Goal: Register for event/course

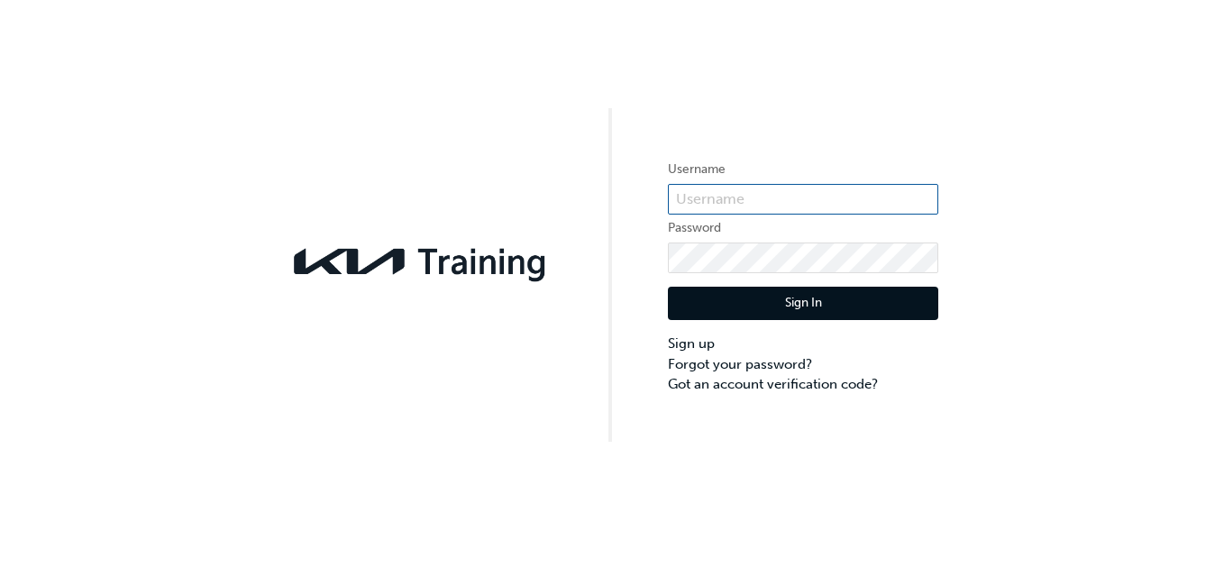
click at [779, 191] on input "text" at bounding box center [803, 199] width 270 height 31
click at [737, 202] on input "text" at bounding box center [803, 199] width 270 height 31
type input "kau86016g4"
click at [760, 298] on button "Sign In" at bounding box center [803, 304] width 270 height 34
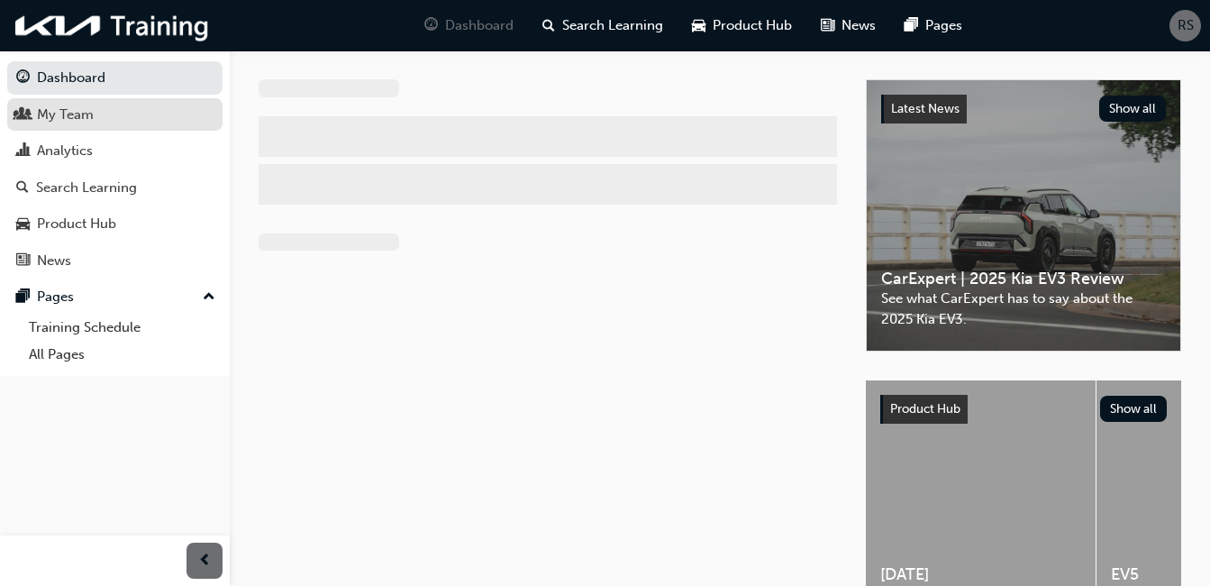
click at [69, 112] on div "My Team" at bounding box center [65, 115] width 57 height 21
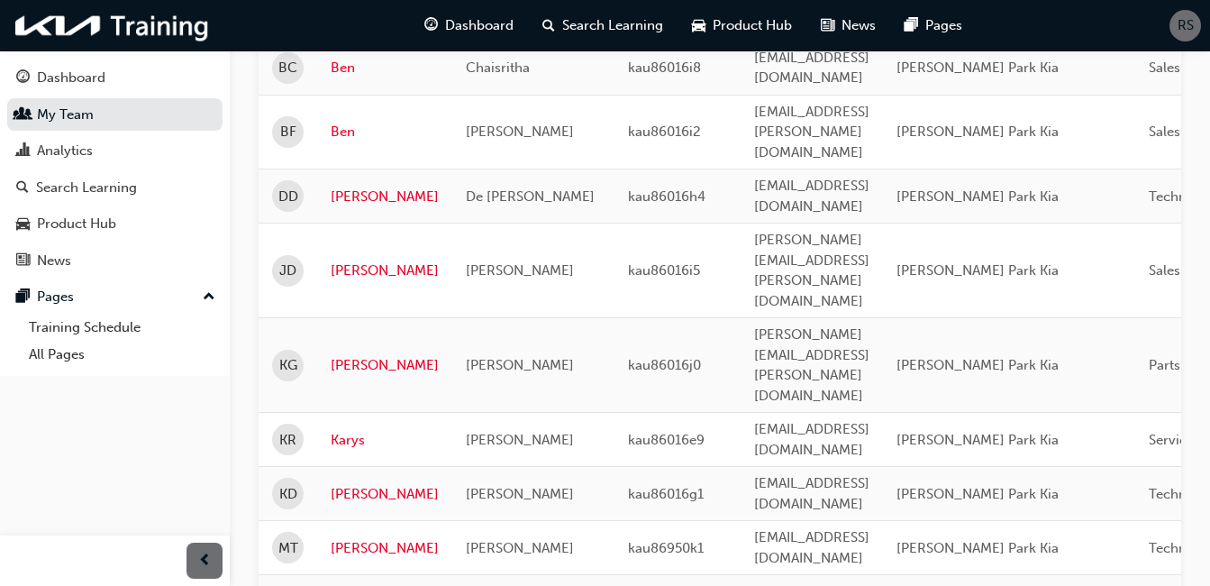
scroll to position [307, 0]
click at [365, 536] on link "[PERSON_NAME]" at bounding box center [385, 546] width 108 height 21
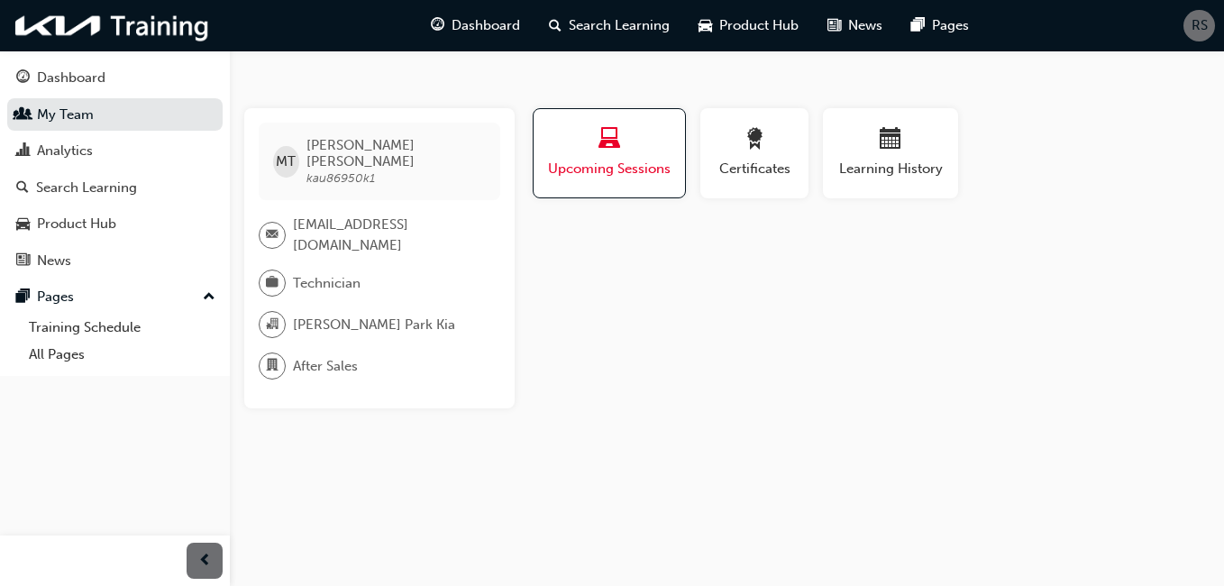
click at [578, 151] on div "button" at bounding box center [609, 142] width 124 height 28
click at [616, 139] on span "laptop-icon" at bounding box center [609, 140] width 22 height 24
click at [58, 327] on link "Training Schedule" at bounding box center [122, 328] width 201 height 28
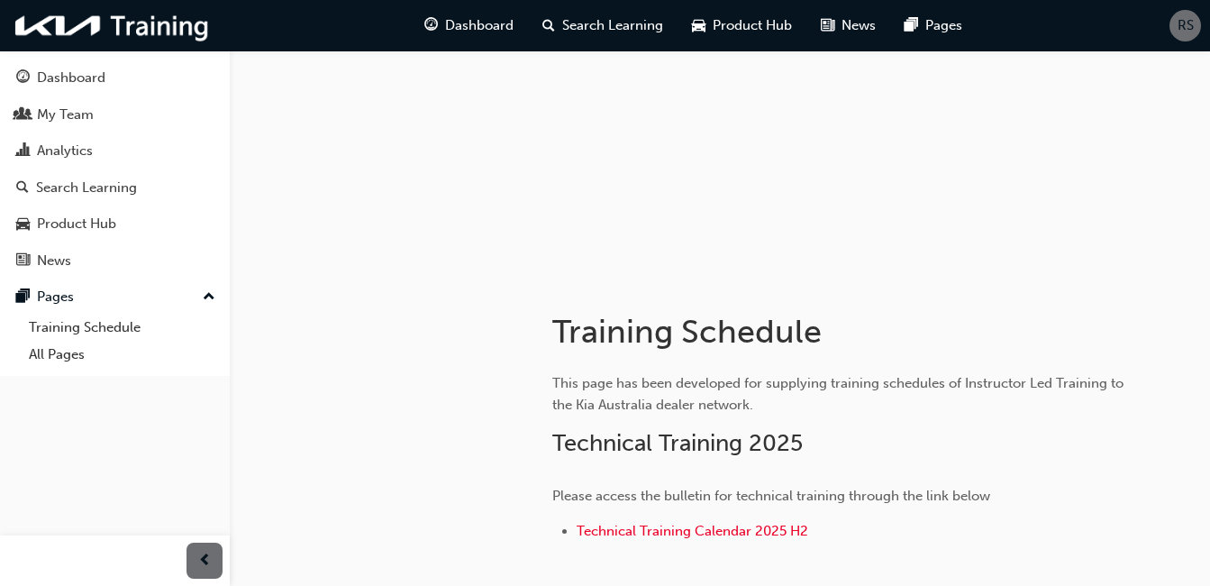
scroll to position [103, 0]
click at [702, 526] on span "Technical Training Calendar 2025 H2" at bounding box center [693, 530] width 232 height 16
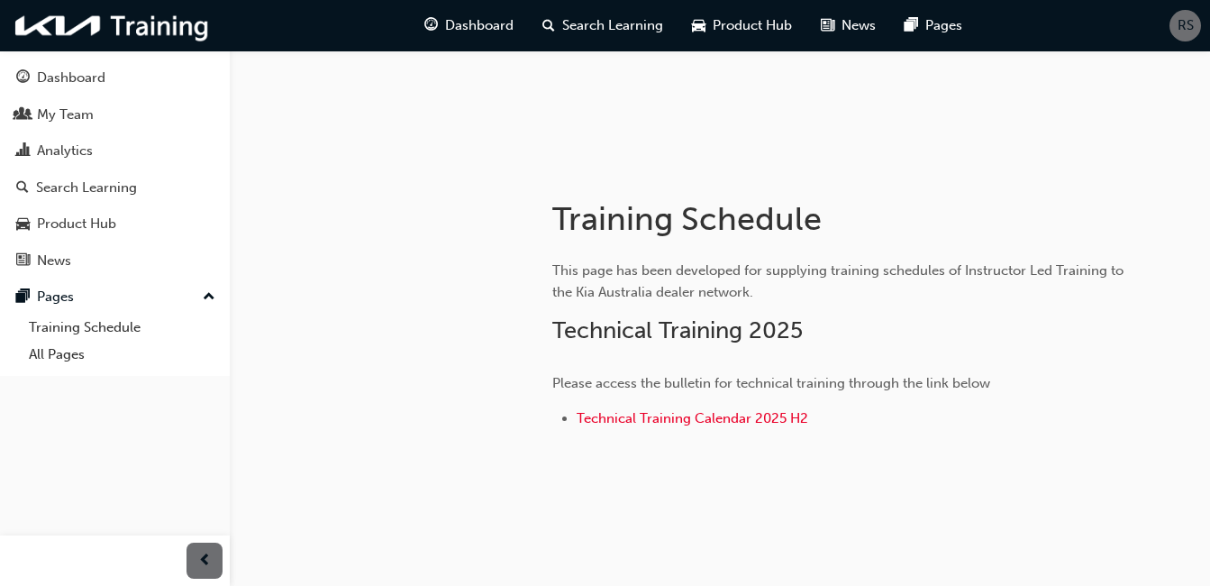
scroll to position [236, 0]
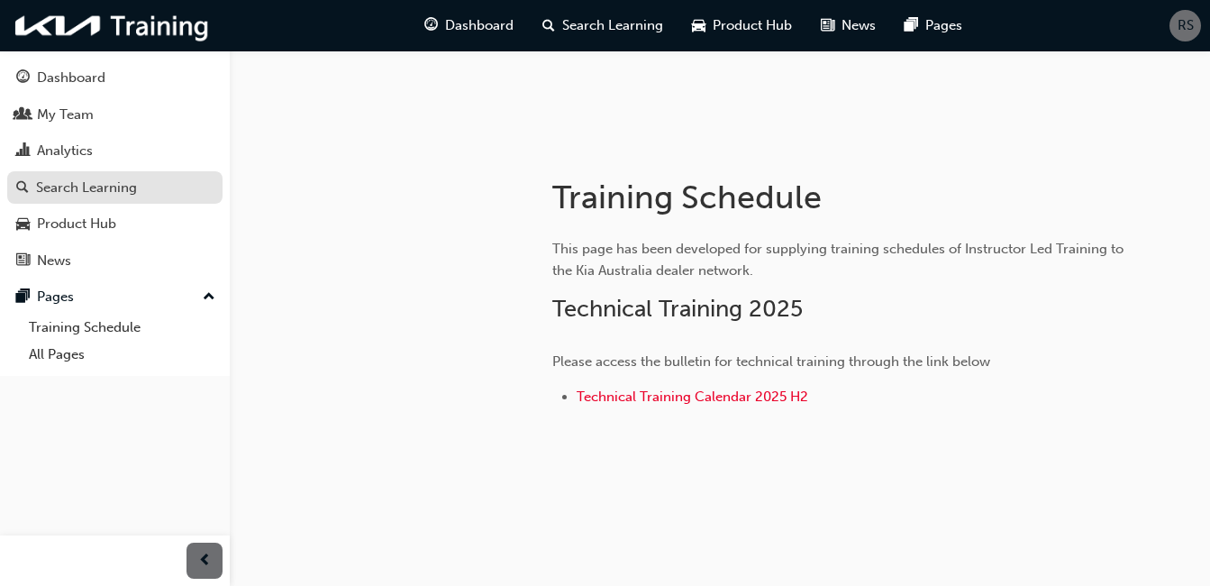
click at [71, 191] on div "Search Learning" at bounding box center [86, 188] width 101 height 21
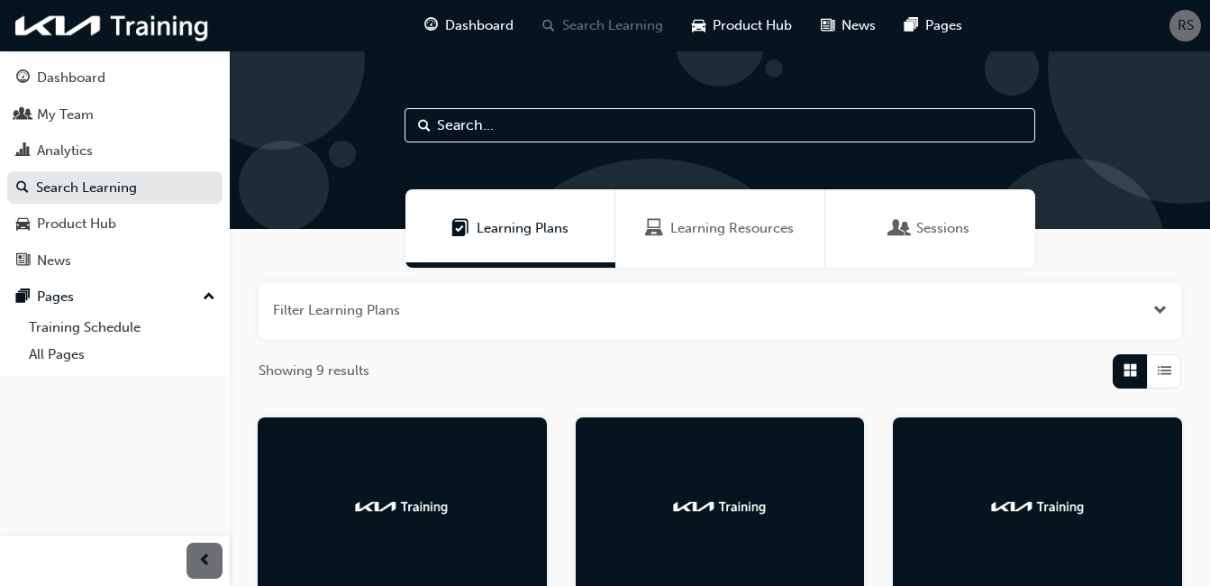
click at [949, 228] on span "Sessions" at bounding box center [943, 228] width 53 height 21
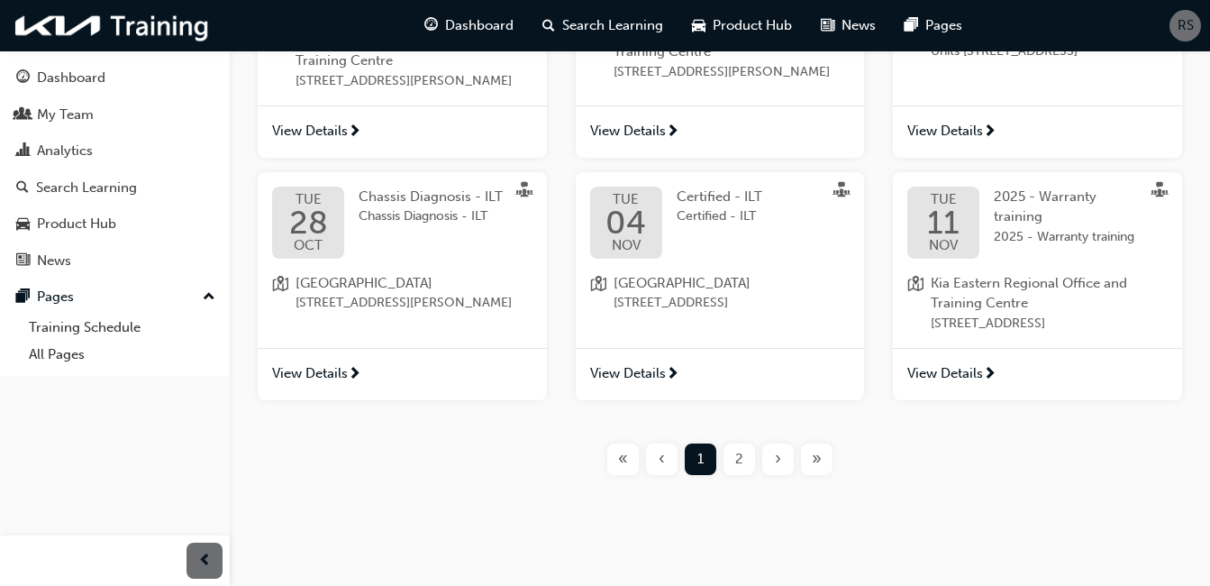
scroll to position [744, 0]
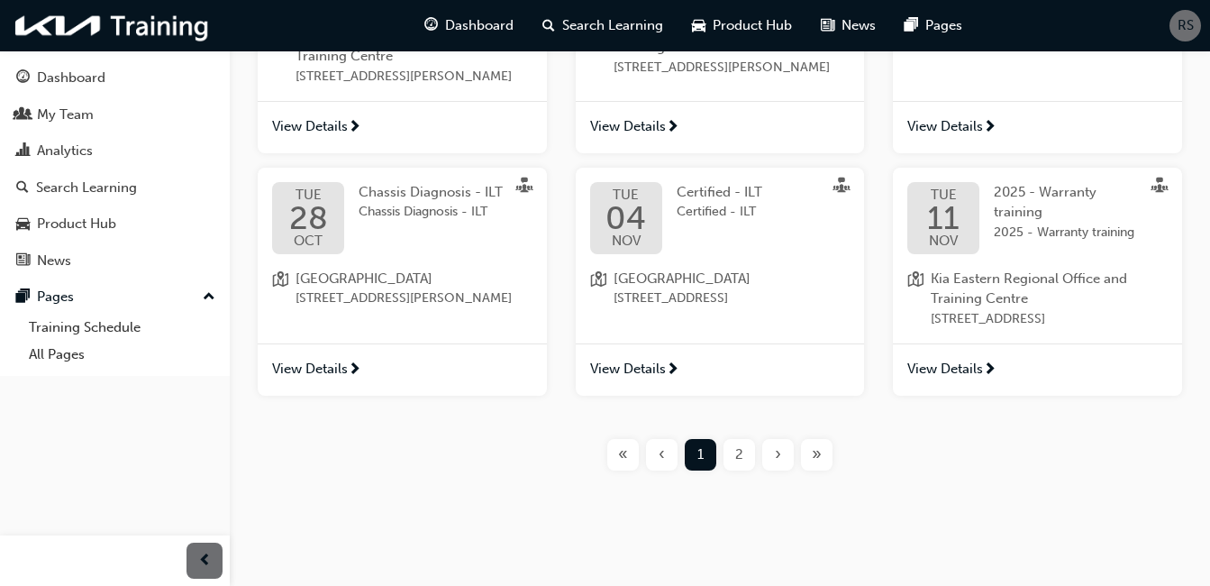
click at [323, 379] on span "View Details" at bounding box center [310, 369] width 76 height 21
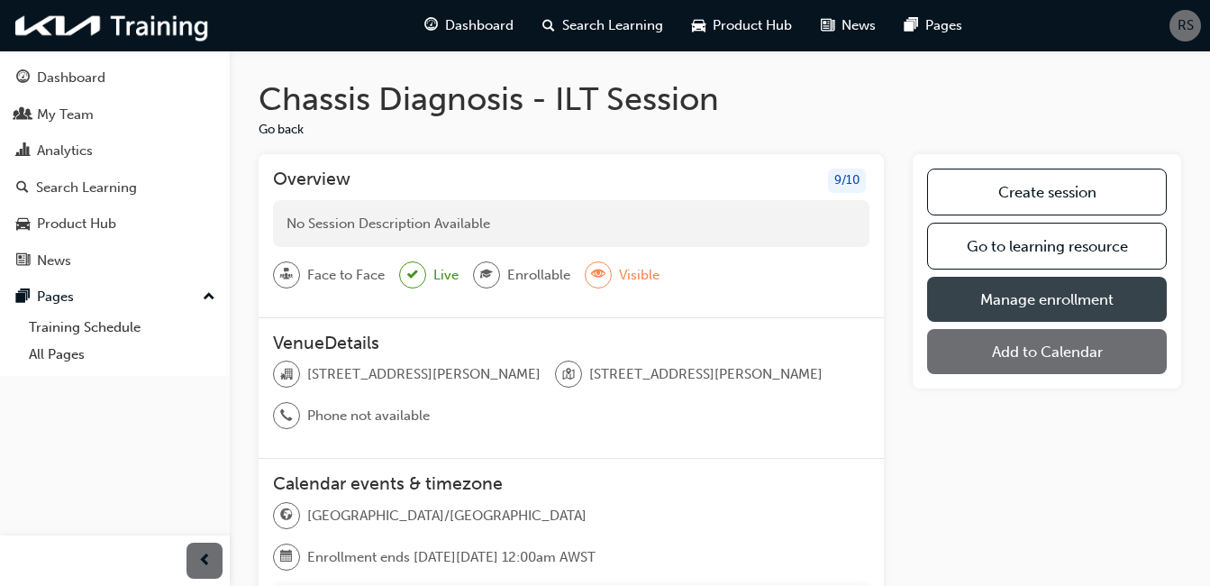
click at [1094, 298] on link "Manage enrollment" at bounding box center [1047, 299] width 240 height 45
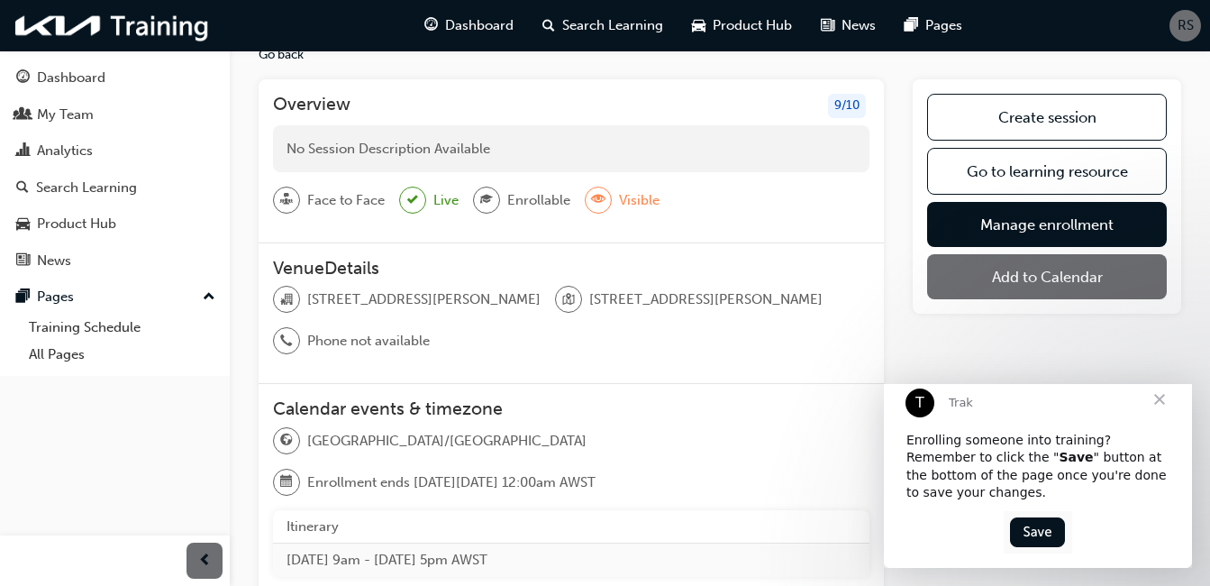
scroll to position [68, 0]
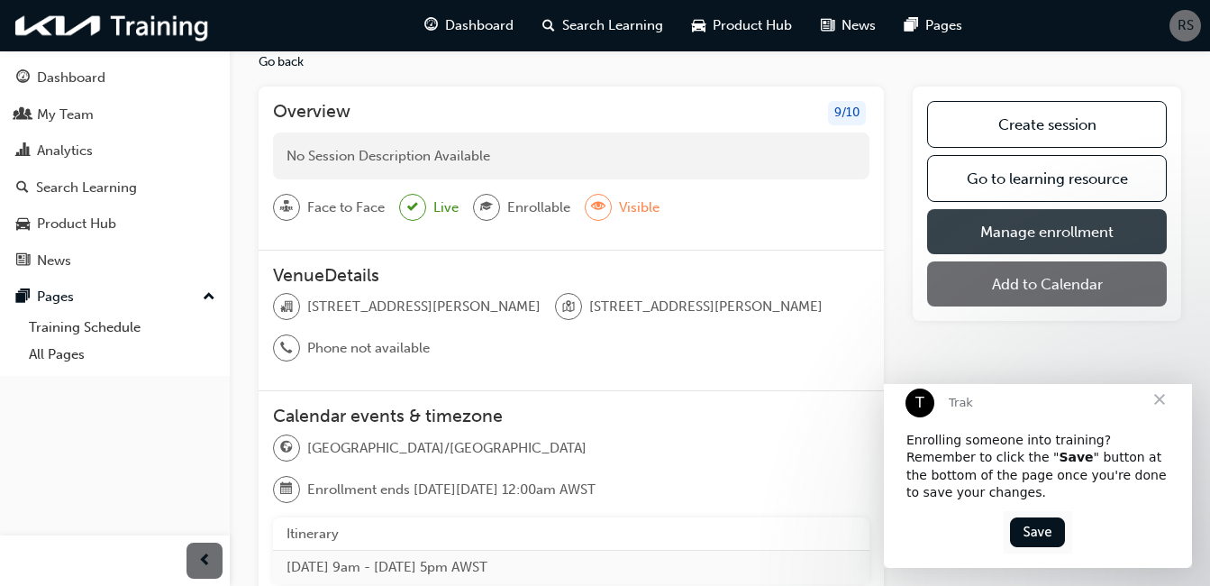
click at [1043, 219] on link "Manage enrollment" at bounding box center [1047, 231] width 240 height 45
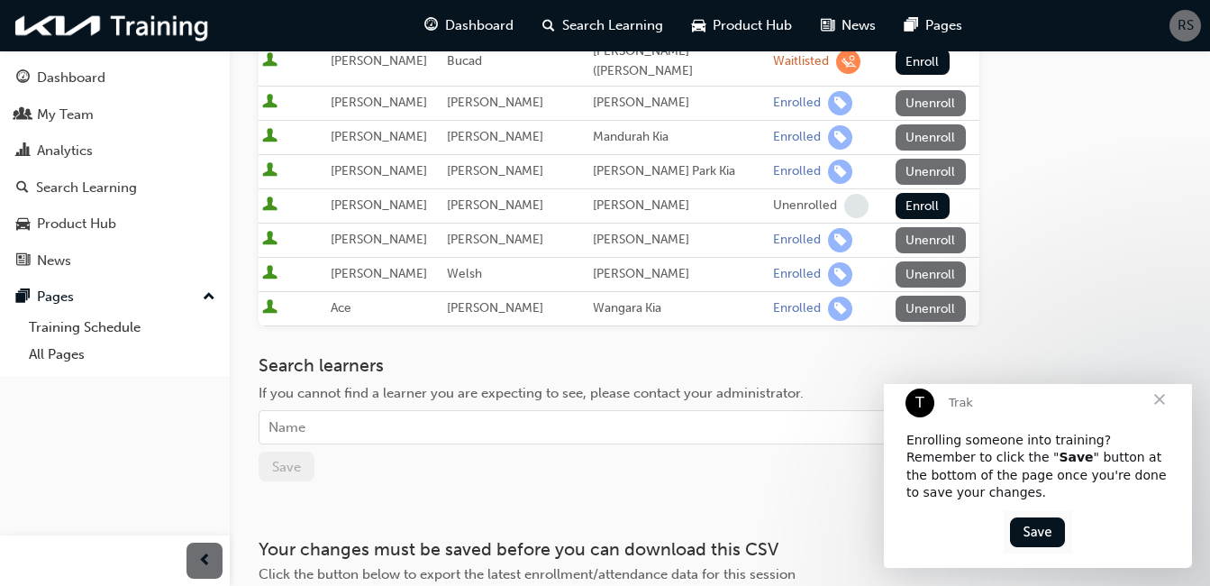
scroll to position [459, 0]
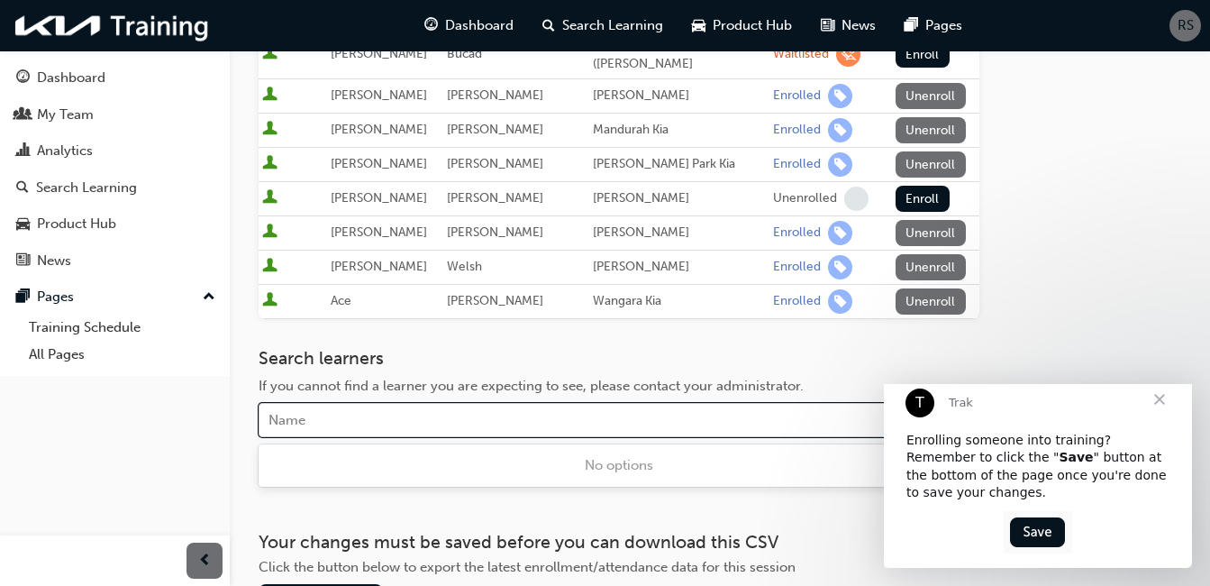
click at [560, 425] on div "Name" at bounding box center [606, 421] width 692 height 32
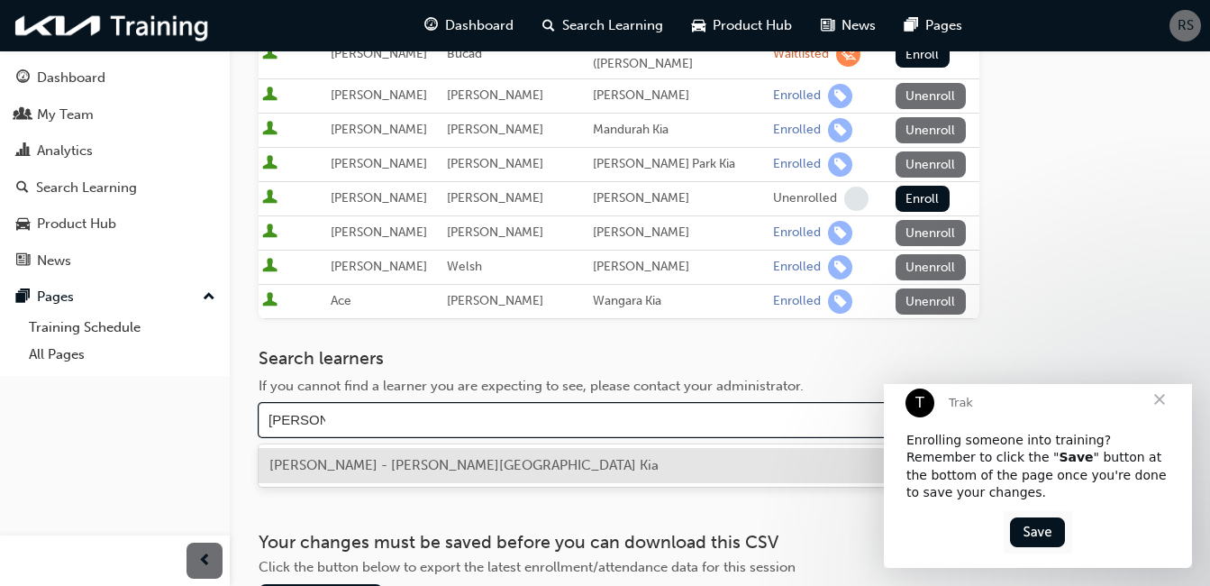
type input "Matthew T"
click at [476, 461] on span "Matthew Taylor - Osborne Park Kia" at bounding box center [463, 465] width 389 height 16
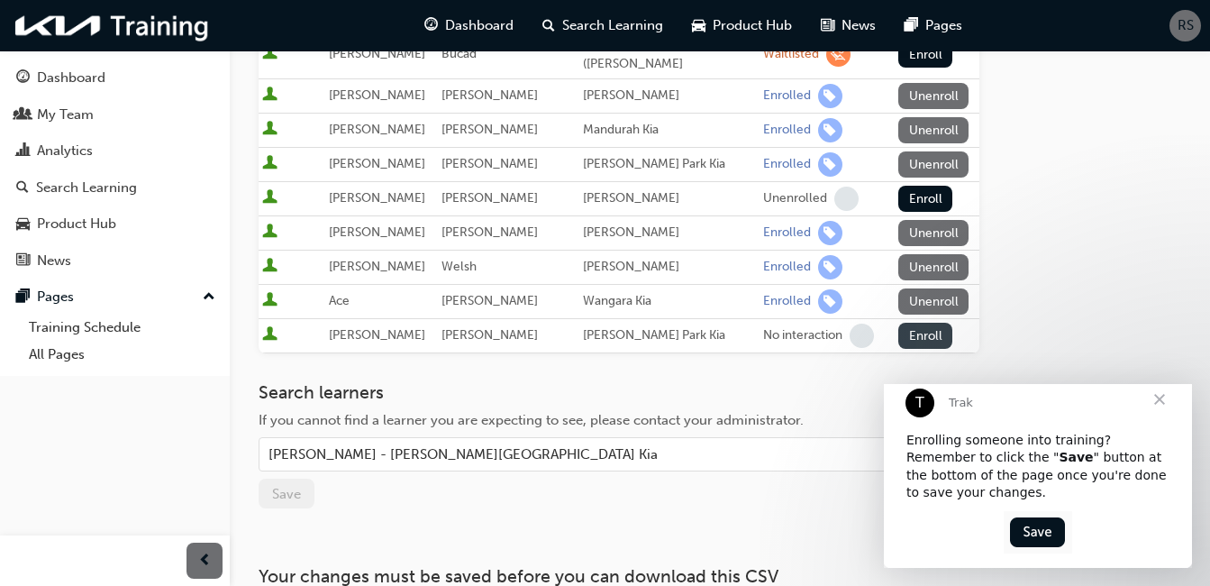
click at [910, 337] on button "Enroll" at bounding box center [926, 336] width 54 height 26
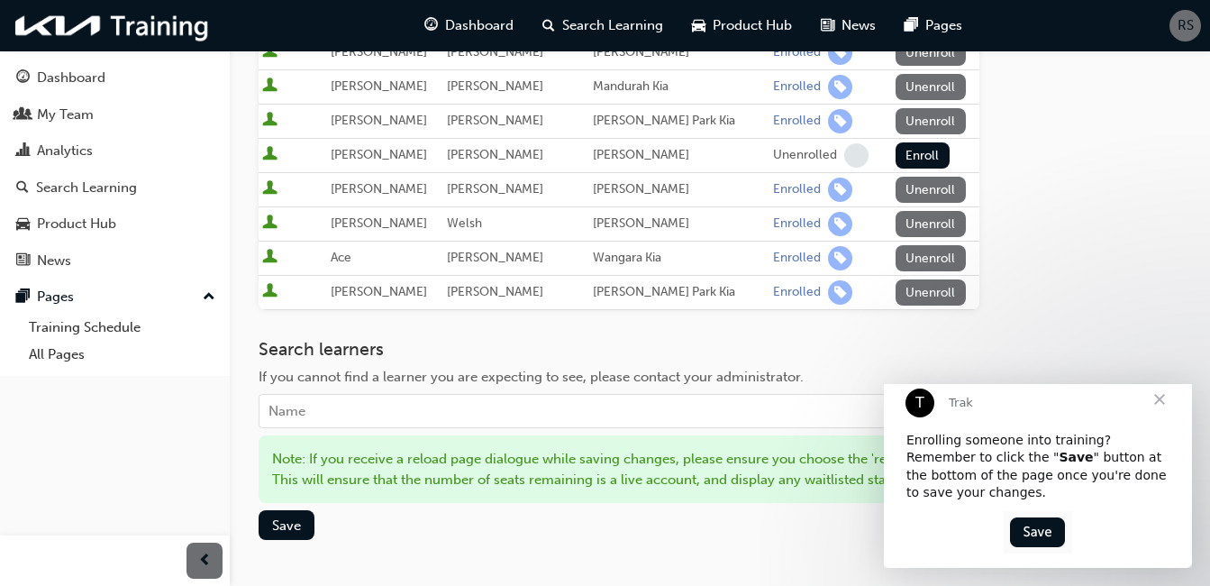
scroll to position [505, 0]
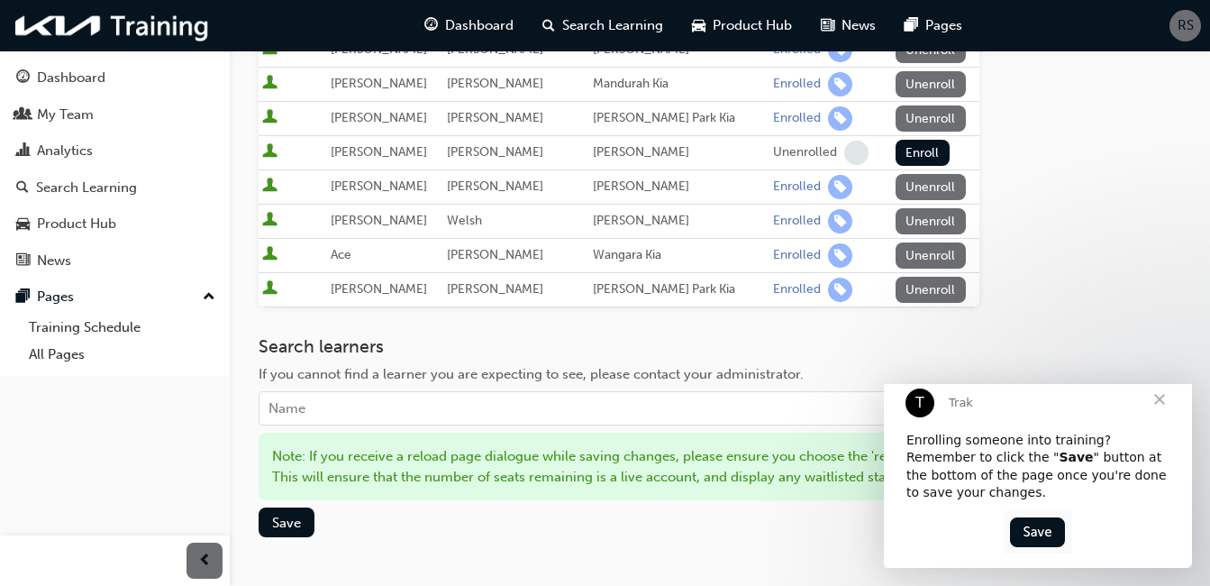
click at [1028, 543] on img "Intercom messenger" at bounding box center [1038, 532] width 69 height 42
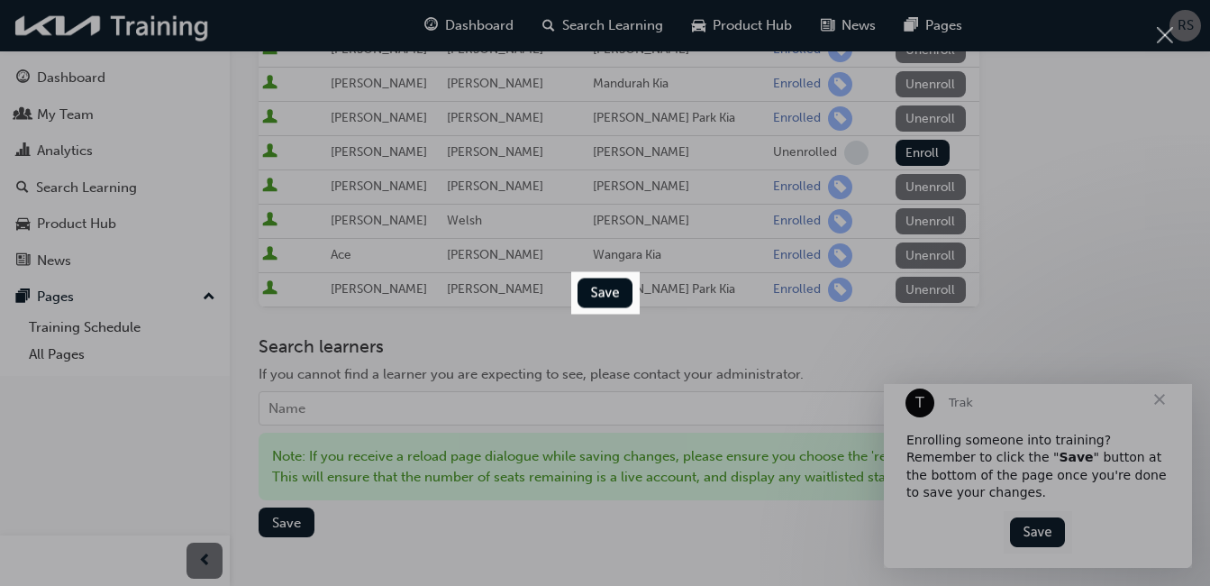
click at [603, 297] on img "Close" at bounding box center [605, 293] width 69 height 42
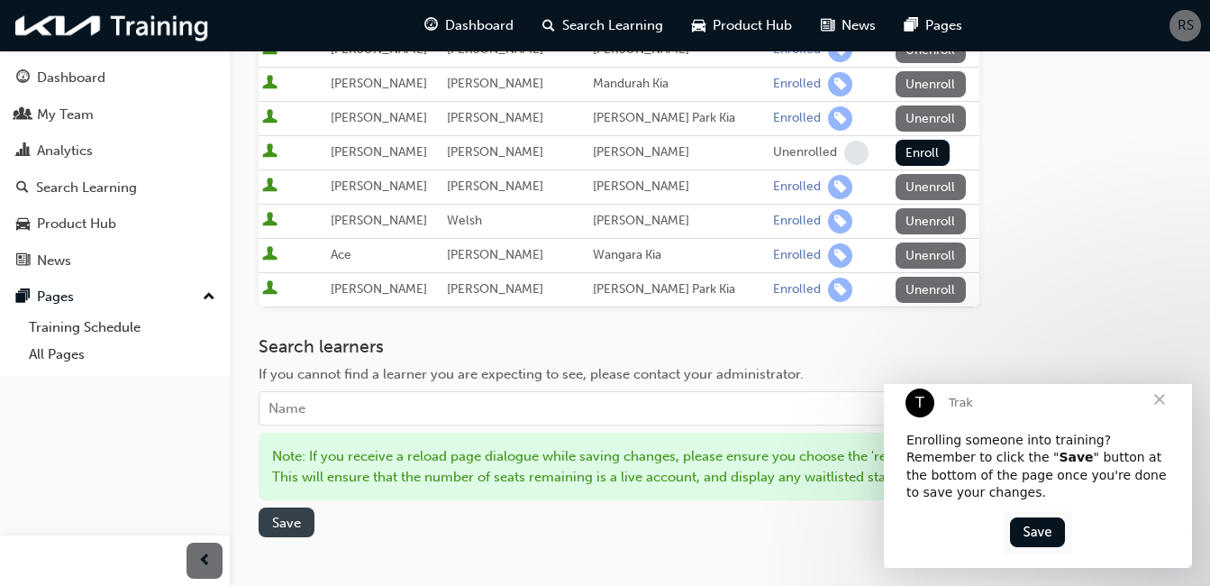
click at [275, 531] on span "Save" at bounding box center [286, 523] width 29 height 16
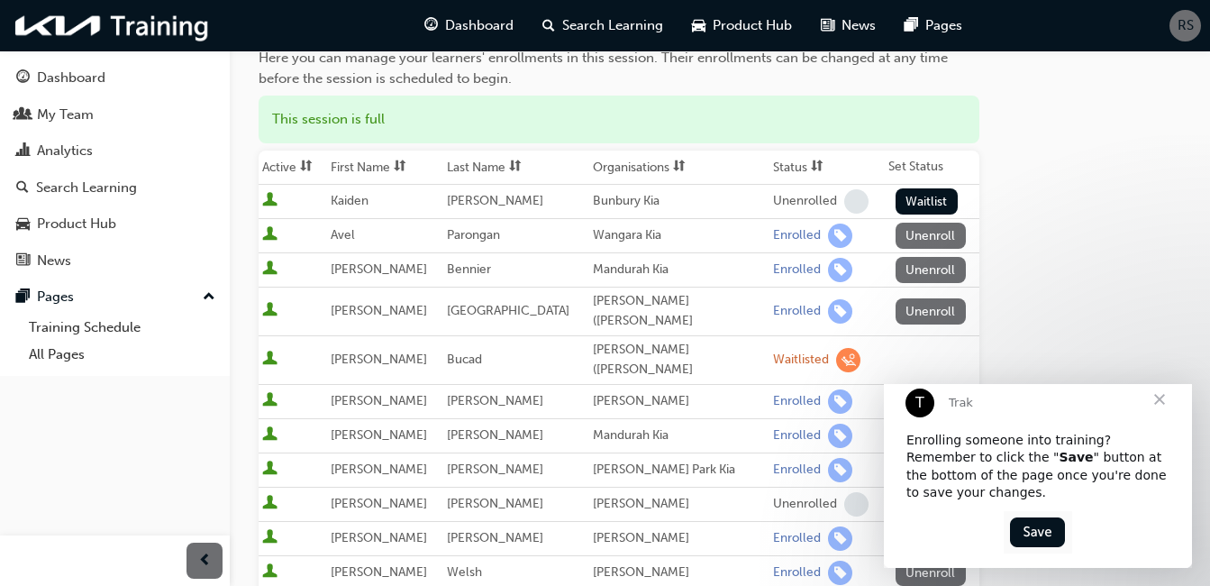
scroll to position [156, 0]
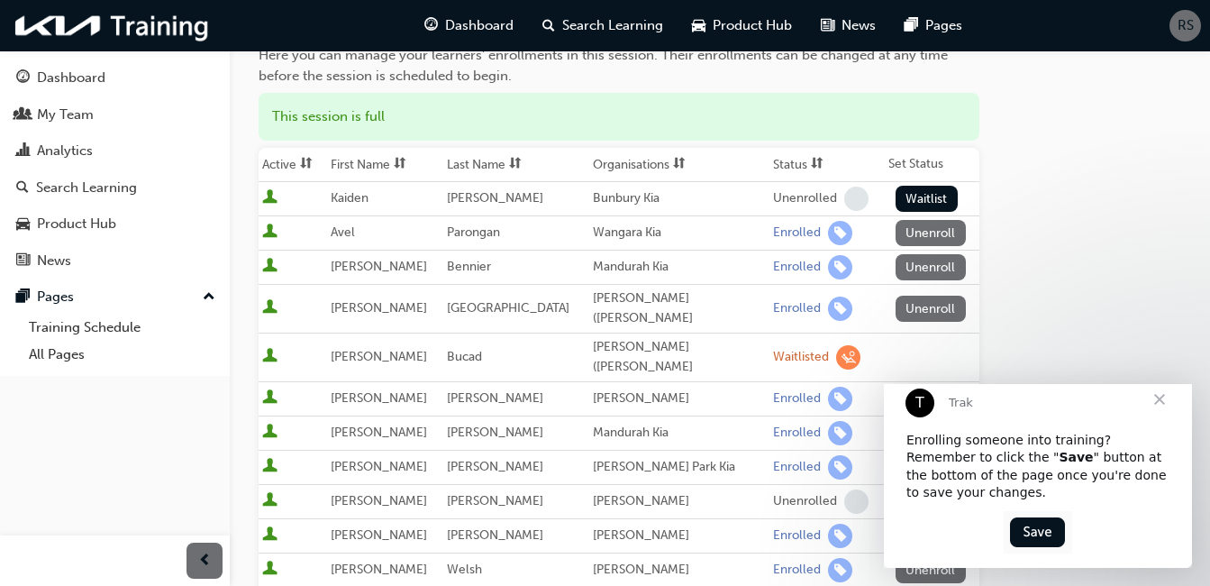
click at [1162, 414] on span "Close" at bounding box center [1160, 399] width 65 height 65
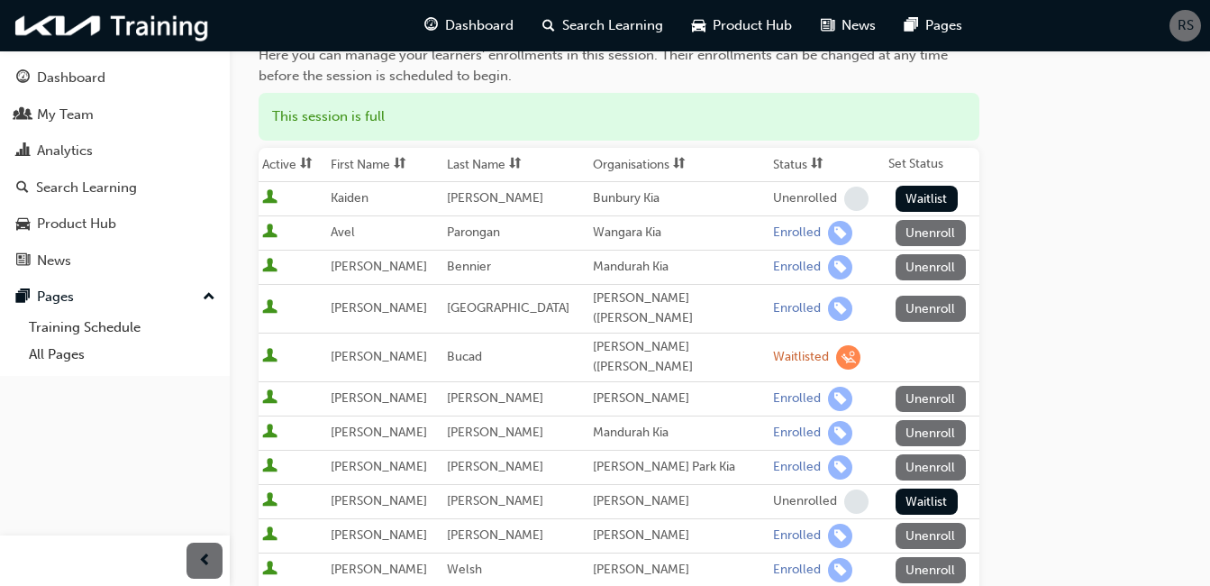
click at [1162, 415] on div "Go to session detail page Manage enrollment for Chassis Diagnosis - ILT Start D…" at bounding box center [720, 423] width 923 height 1056
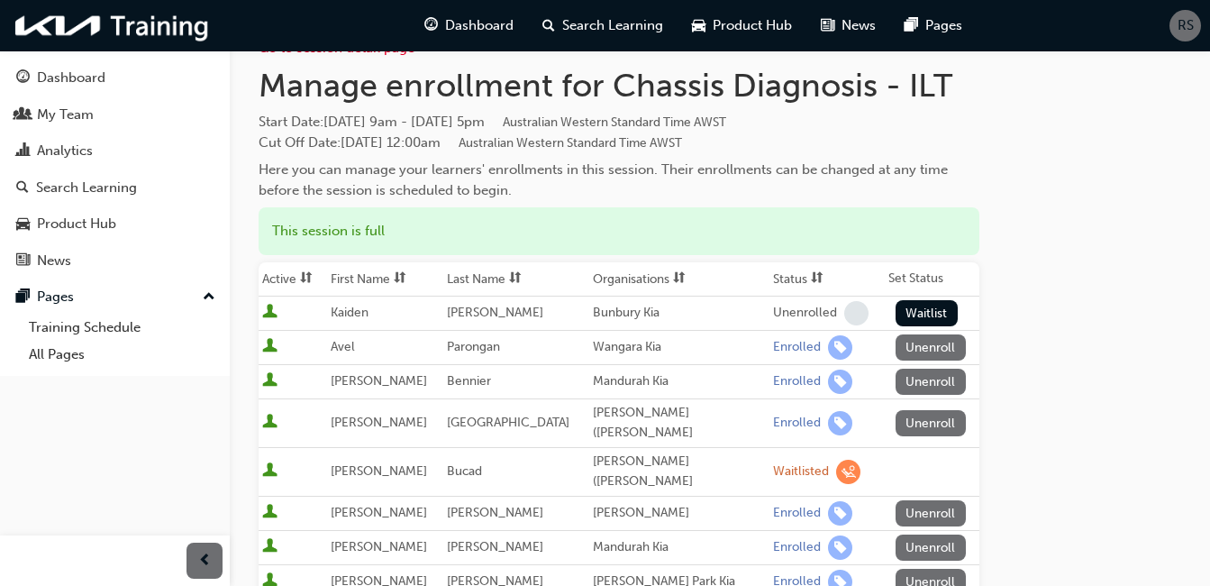
scroll to position [0, 0]
